Goal: Obtain resource: Obtain resource

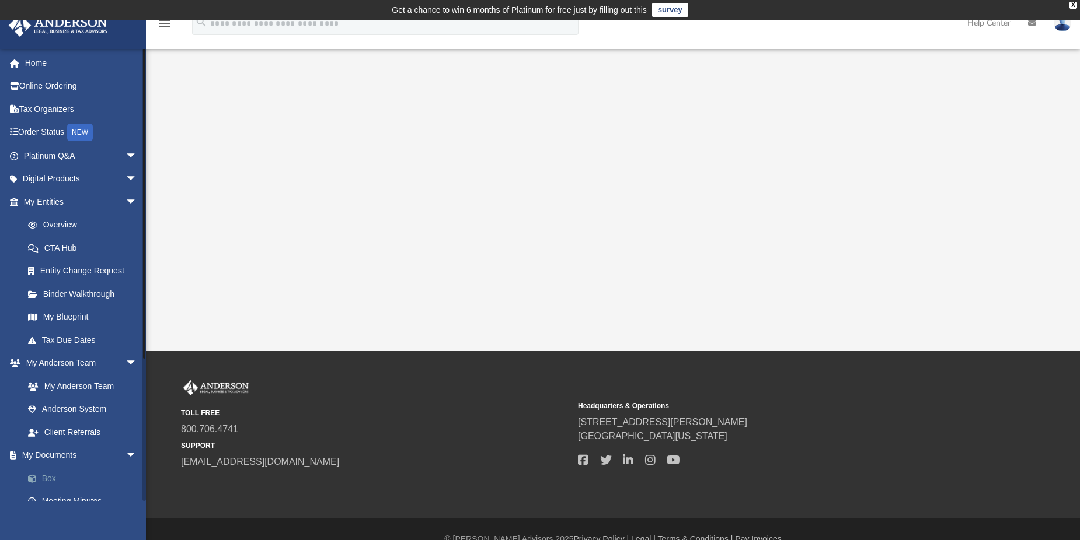
click at [50, 480] on link "Box" at bounding box center [85, 478] width 138 height 23
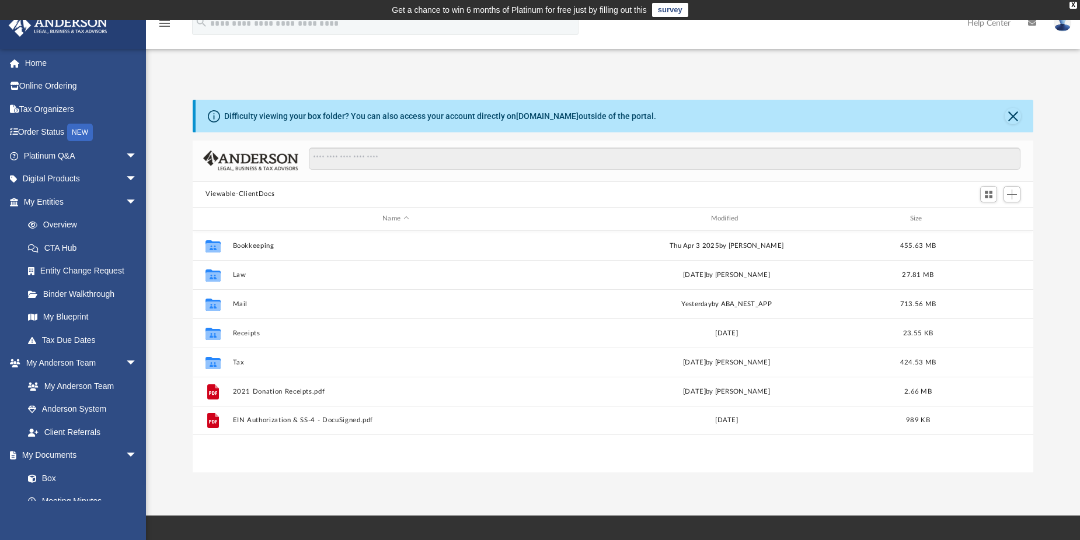
scroll to position [257, 832]
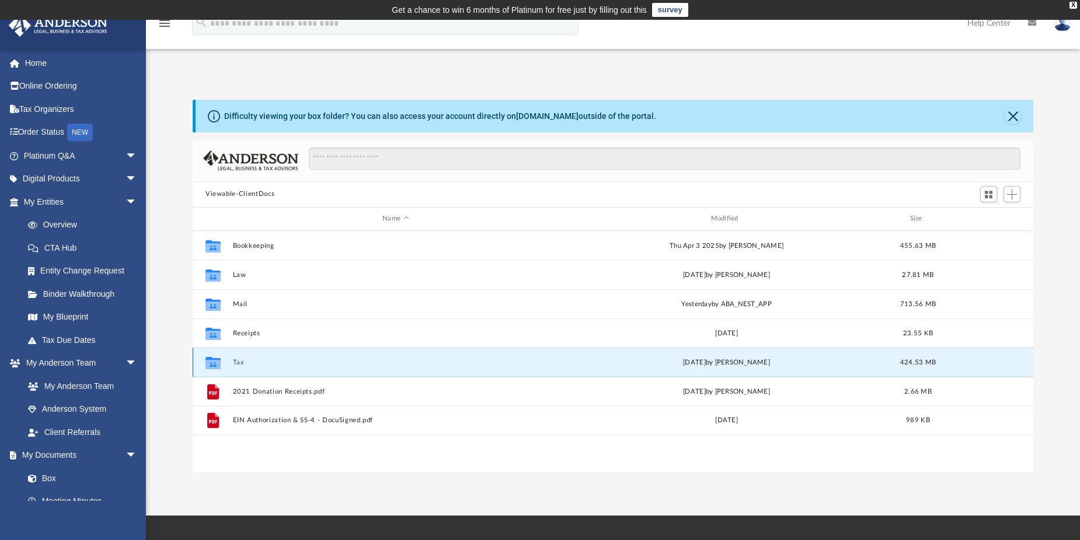
click at [238, 364] on button "Tax" at bounding box center [396, 362] width 326 height 8
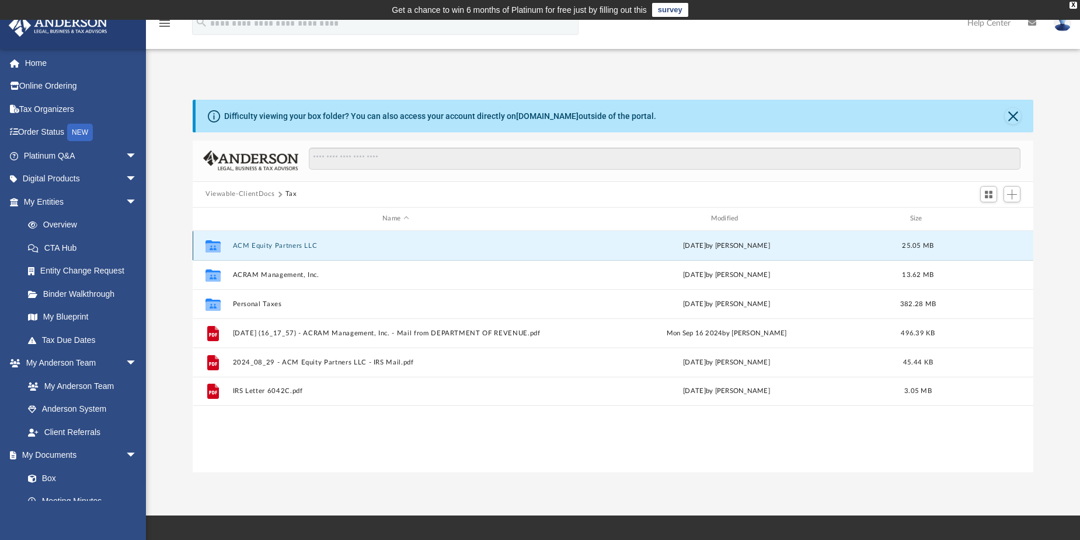
click at [255, 244] on button "ACM Equity Partners LLC" at bounding box center [396, 246] width 326 height 8
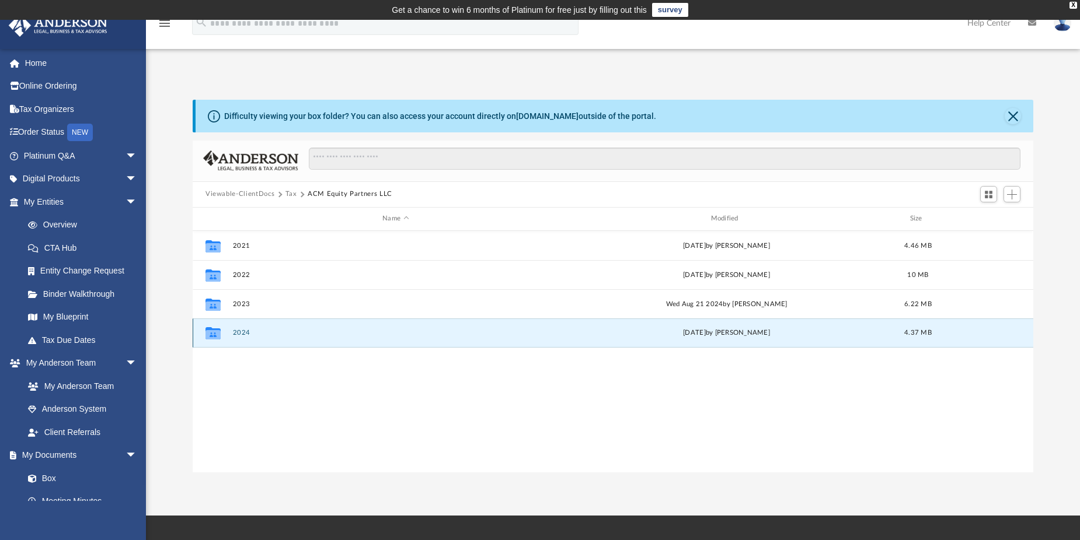
click at [244, 333] on button "2024" at bounding box center [396, 333] width 326 height 8
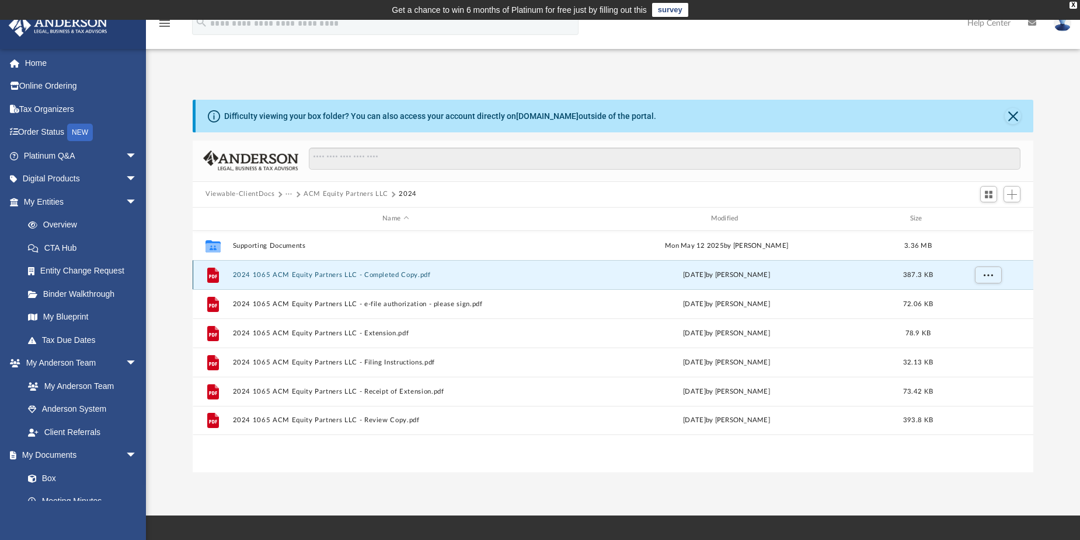
click at [397, 277] on button "2024 1065 ACM Equity Partners LLC - Completed Copy.pdf" at bounding box center [396, 275] width 326 height 8
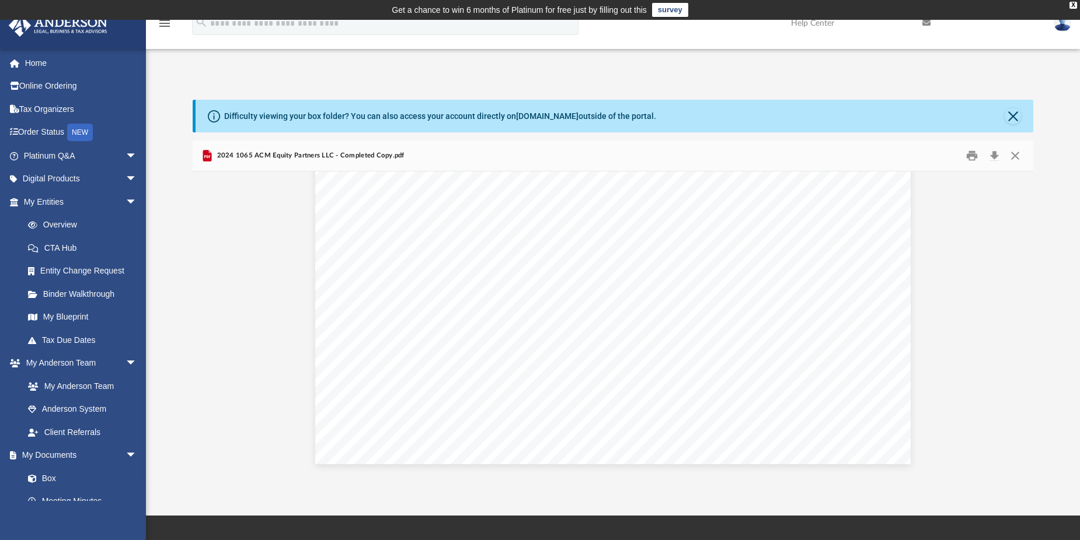
scroll to position [13363, 0]
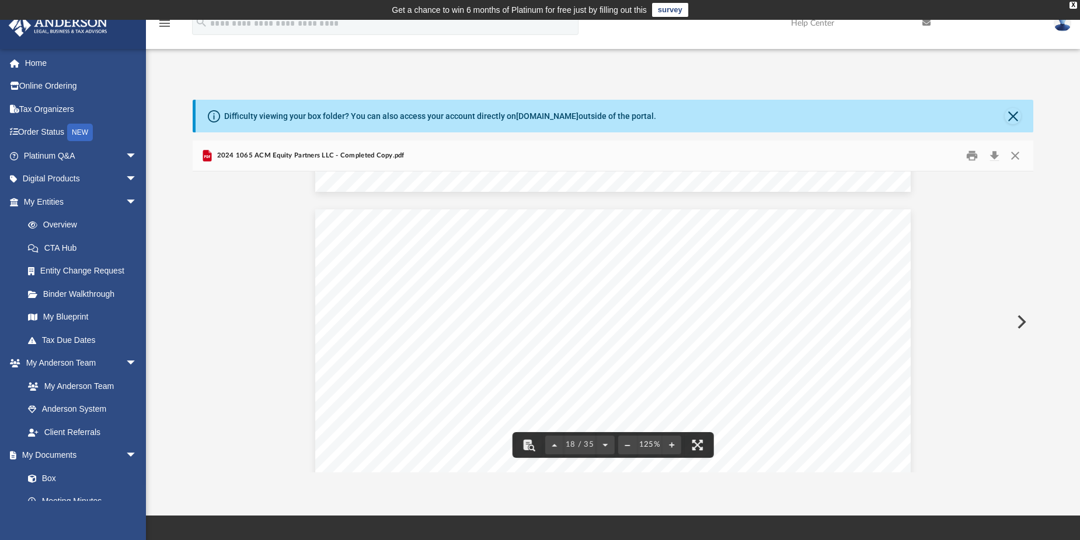
drag, startPoint x: 1029, startPoint y: 320, endPoint x: 1029, endPoint y: 352, distance: 31.5
click at [1029, 352] on div "Form For calendar year [DATE], or tax year beginning , , ending , . Department …" at bounding box center [613, 322] width 840 height 301
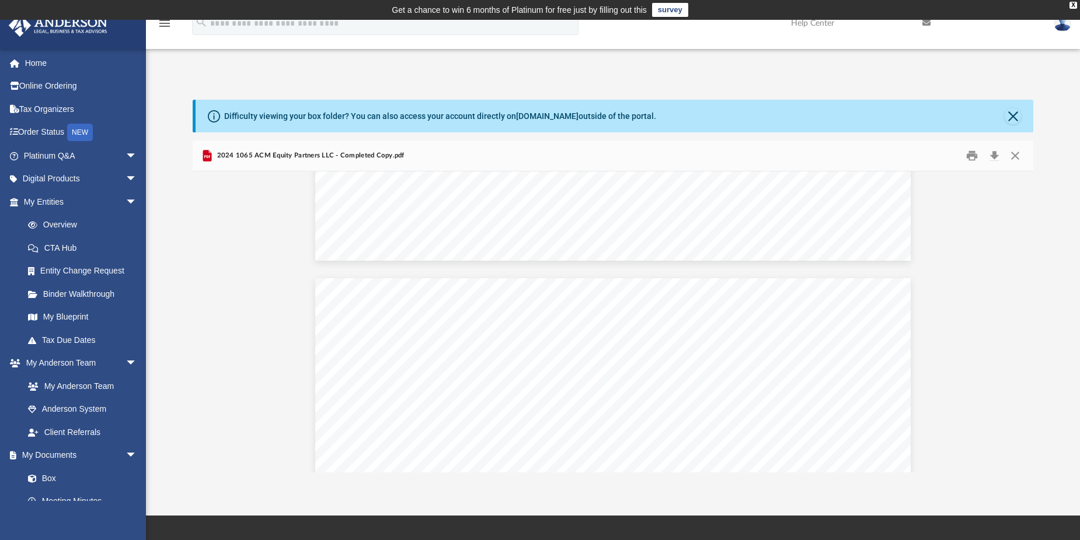
scroll to position [22047, 0]
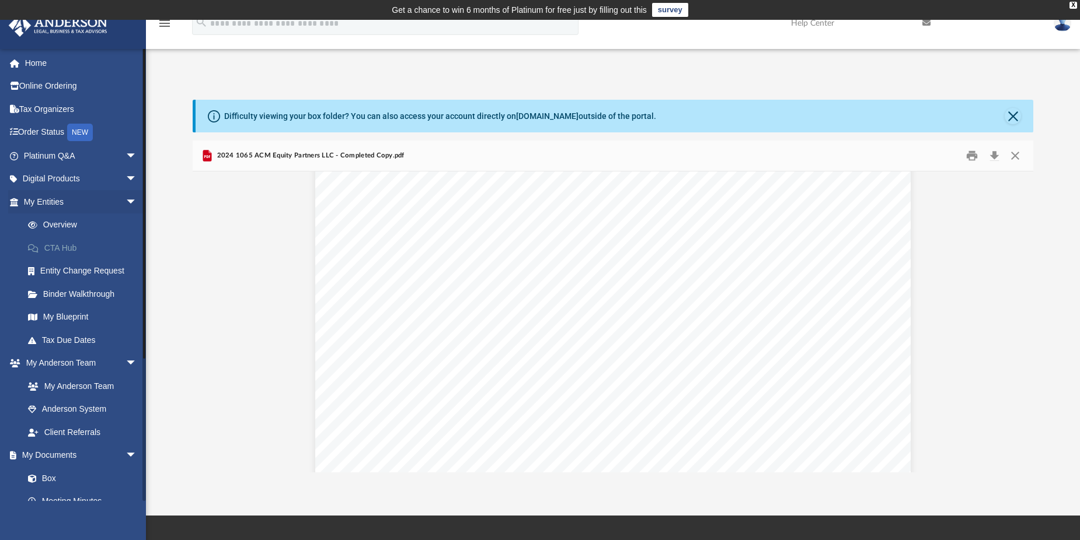
click at [60, 245] on link "CTA Hub" at bounding box center [85, 247] width 138 height 23
click at [65, 244] on link "CTA Hub" at bounding box center [85, 247] width 138 height 23
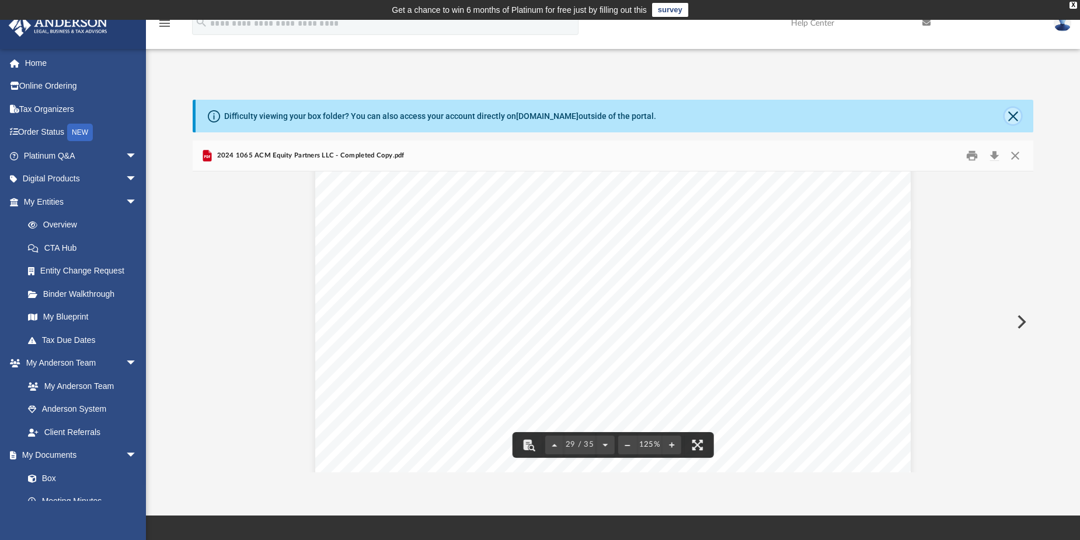
click at [1014, 116] on button "Close" at bounding box center [1012, 116] width 16 height 16
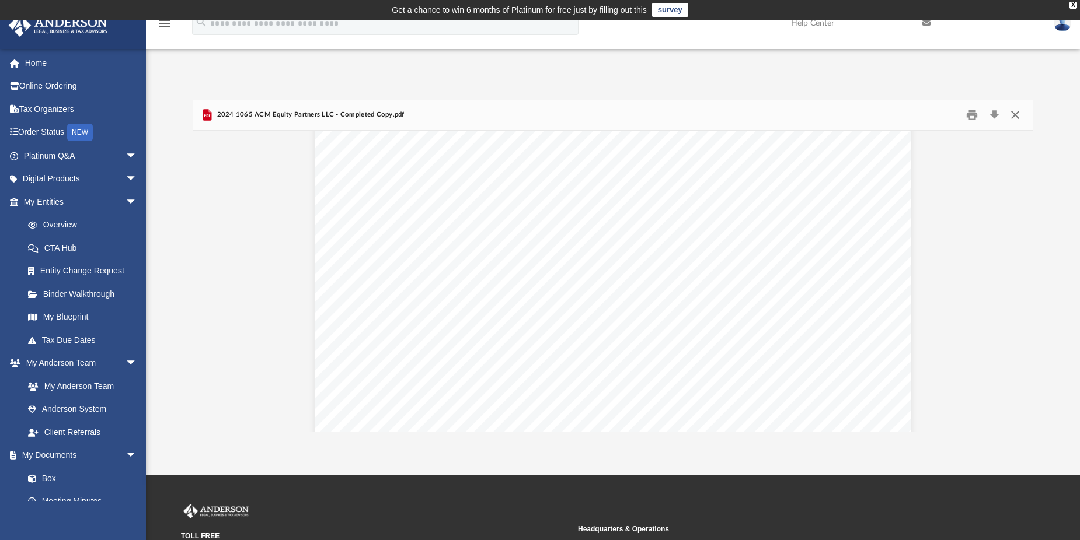
click at [1013, 118] on button "Close" at bounding box center [1014, 115] width 21 height 18
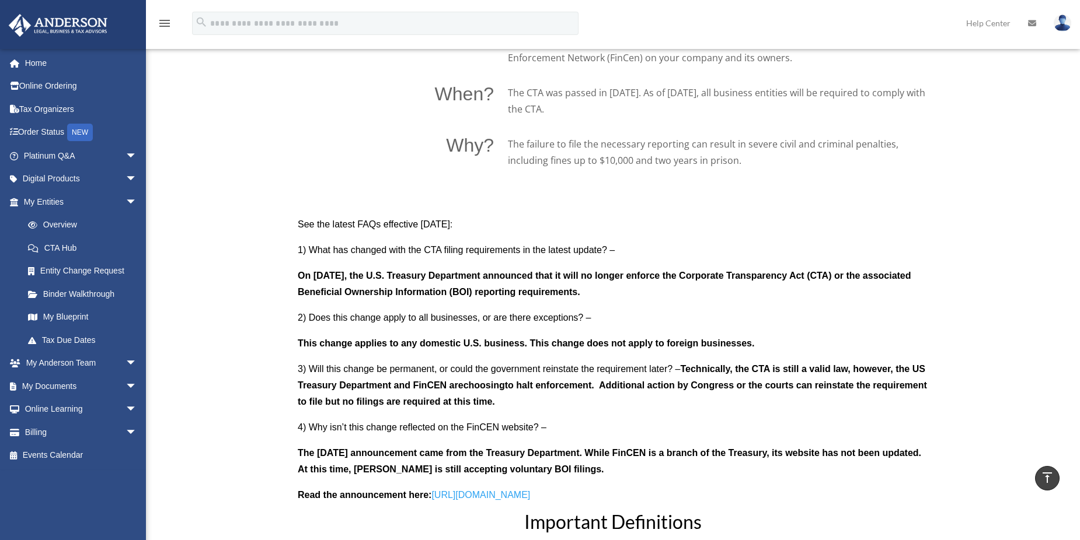
scroll to position [934, 0]
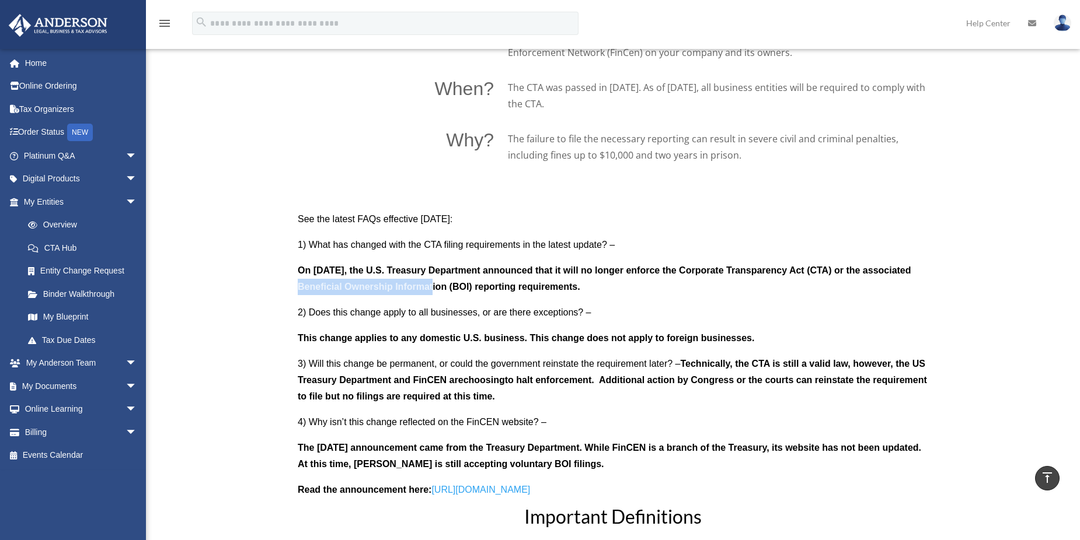
drag, startPoint x: 313, startPoint y: 283, endPoint x: 452, endPoint y: 292, distance: 139.2
click at [451, 292] on b "On [DATE], the U.S. Treasury Department announced that it will no longer enforc…" at bounding box center [604, 279] width 613 height 26
drag, startPoint x: 452, startPoint y: 292, endPoint x: 591, endPoint y: 292, distance: 138.9
click at [591, 292] on p "On [DATE], the U.S. Treasury Department announced that it will no longer enforc…" at bounding box center [613, 284] width 630 height 42
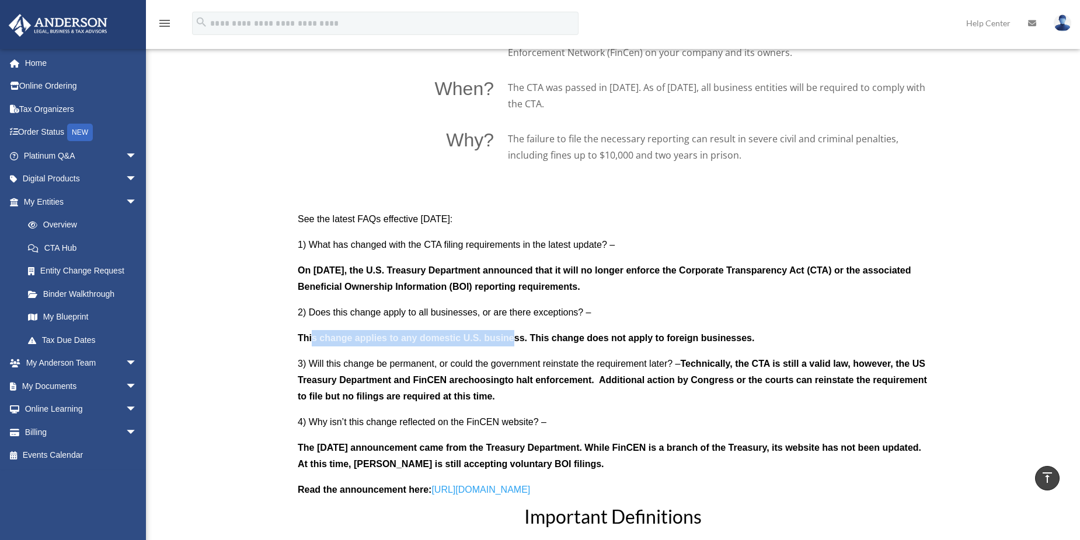
drag, startPoint x: 312, startPoint y: 333, endPoint x: 551, endPoint y: 343, distance: 240.0
click at [534, 340] on b "This change applies to any domestic U.S. business. This change does not apply t…" at bounding box center [526, 338] width 456 height 10
click at [551, 343] on b "This change applies to any domestic U.S. business. This change does not apply t…" at bounding box center [526, 338] width 456 height 10
drag, startPoint x: 415, startPoint y: 383, endPoint x: 592, endPoint y: 382, distance: 176.2
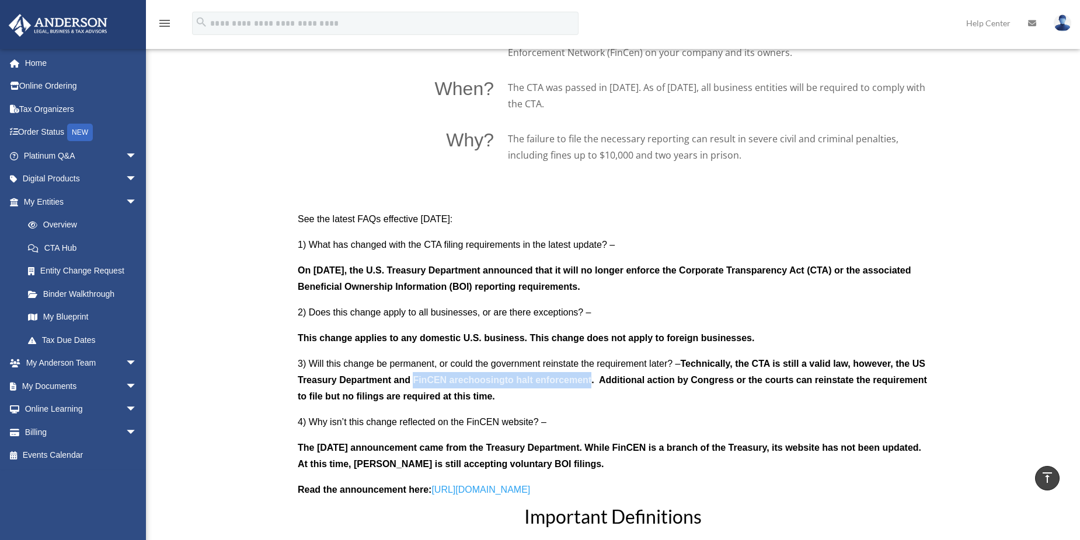
click at [592, 382] on span "3) Will this change be permanent, or could the government reinstate the require…" at bounding box center [612, 380] width 629 height 43
click at [592, 382] on b "to halt enforcement. Additional action by Congress or the courts can reinstate …" at bounding box center [612, 388] width 629 height 26
click at [782, 365] on b "Technically, the CTA is still a valid law, however, the US Treasury Department …" at bounding box center [611, 372] width 627 height 26
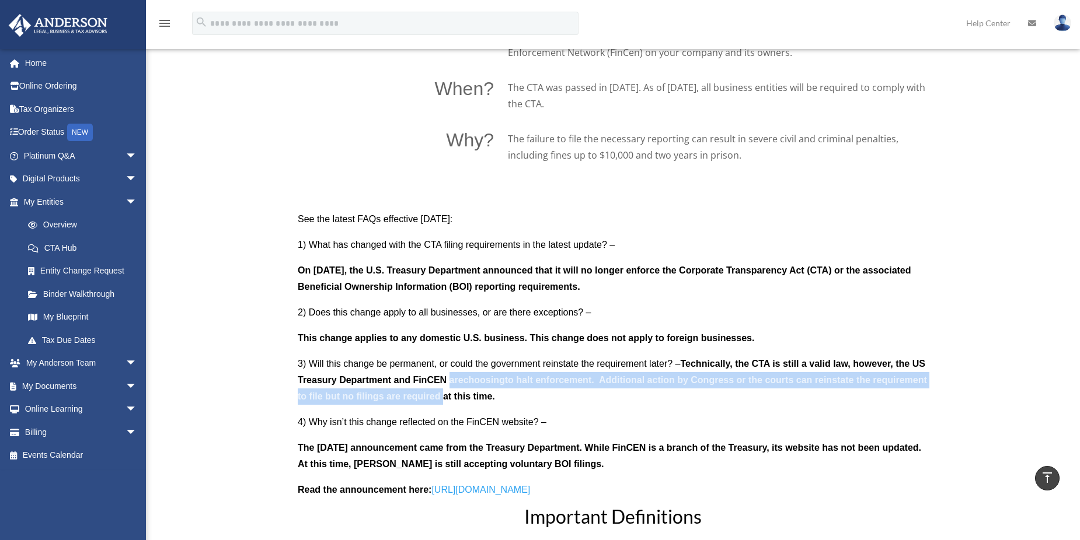
drag, startPoint x: 451, startPoint y: 382, endPoint x: 497, endPoint y: 396, distance: 48.2
click at [497, 396] on span "3) Will this change be permanent, or could the government reinstate the require…" at bounding box center [612, 380] width 629 height 43
drag, startPoint x: 497, startPoint y: 396, endPoint x: 482, endPoint y: 388, distance: 17.0
click at [482, 388] on p "3) Will this change be permanent, or could the government reinstate the require…" at bounding box center [613, 385] width 630 height 58
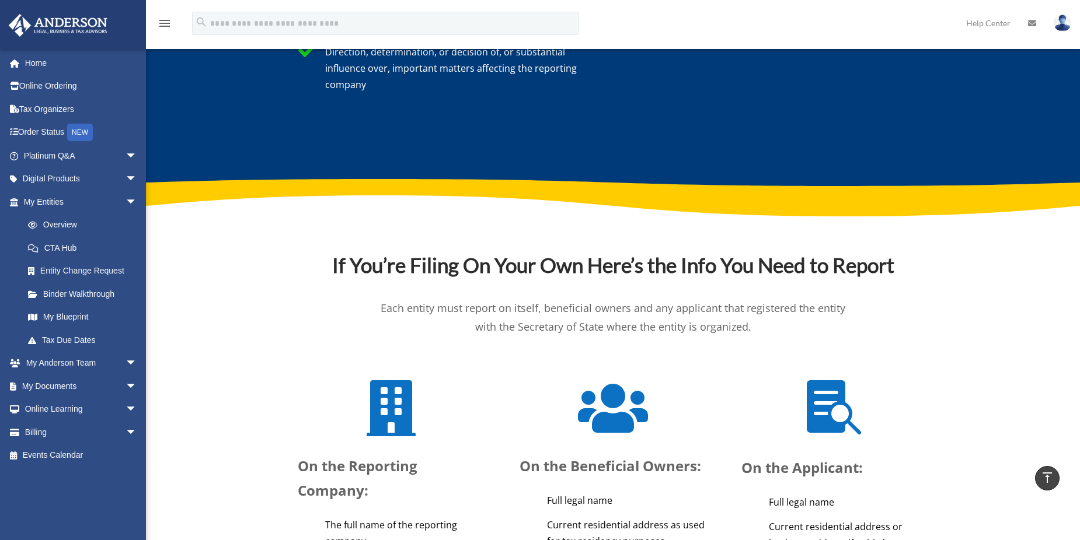
scroll to position [3851, 0]
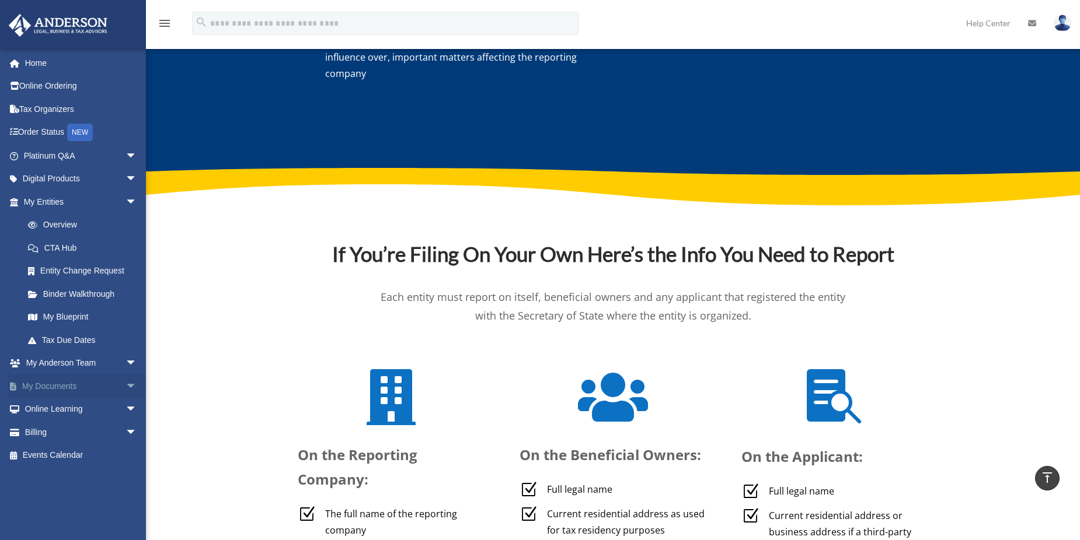
click at [69, 383] on link "My Documents arrow_drop_down" at bounding box center [81, 386] width 146 height 23
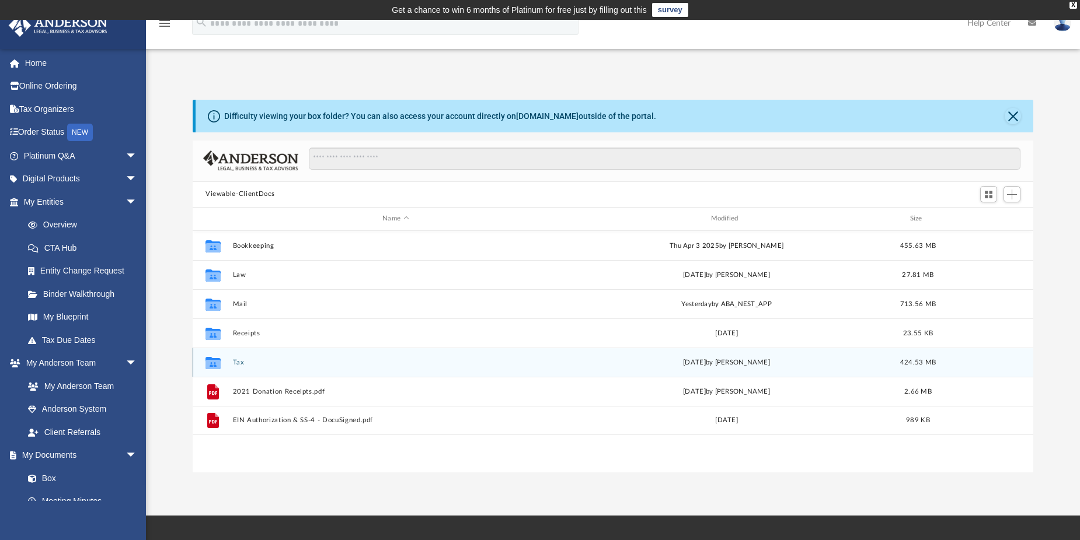
scroll to position [257, 832]
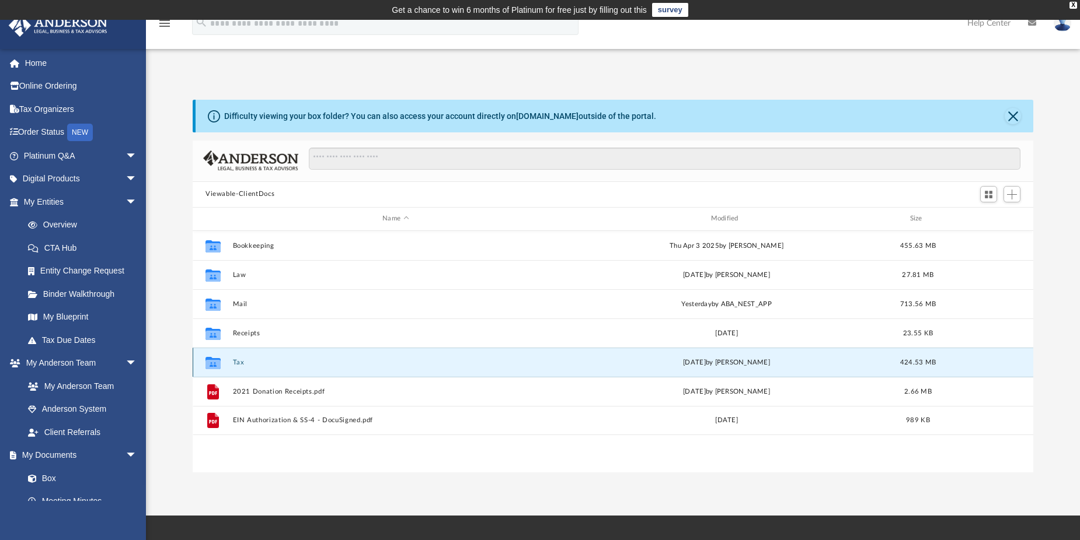
click at [235, 363] on button "Tax" at bounding box center [396, 362] width 326 height 8
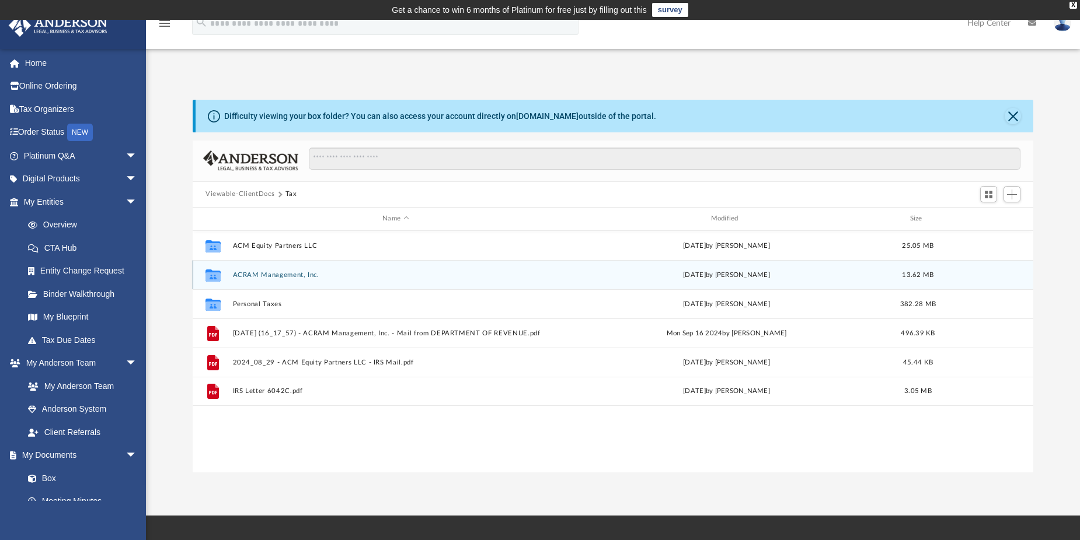
click at [248, 273] on button "ACRAM Management, Inc." at bounding box center [396, 275] width 326 height 8
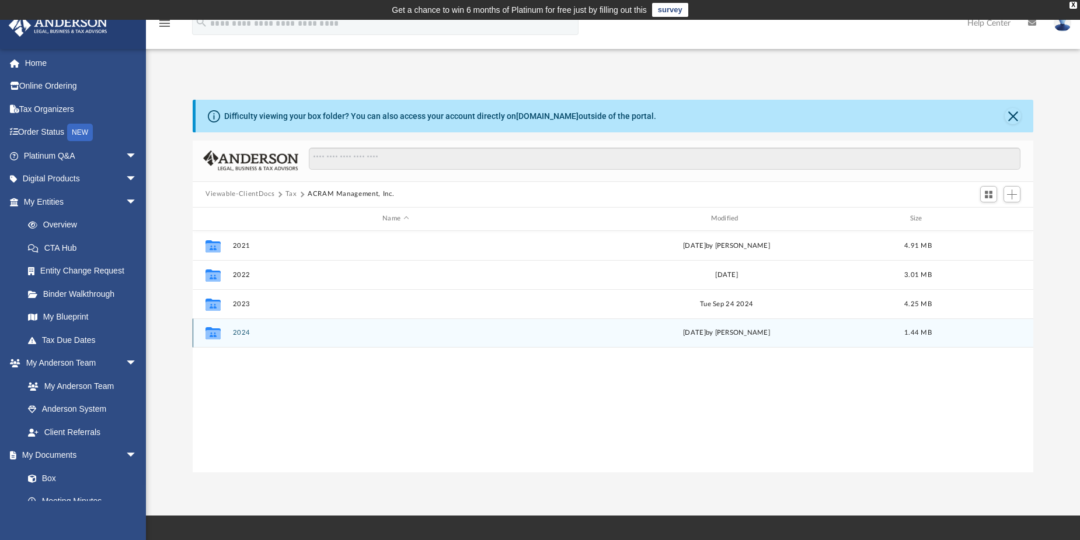
click at [247, 335] on button "2024" at bounding box center [396, 333] width 326 height 8
